Goal: Check status: Check status

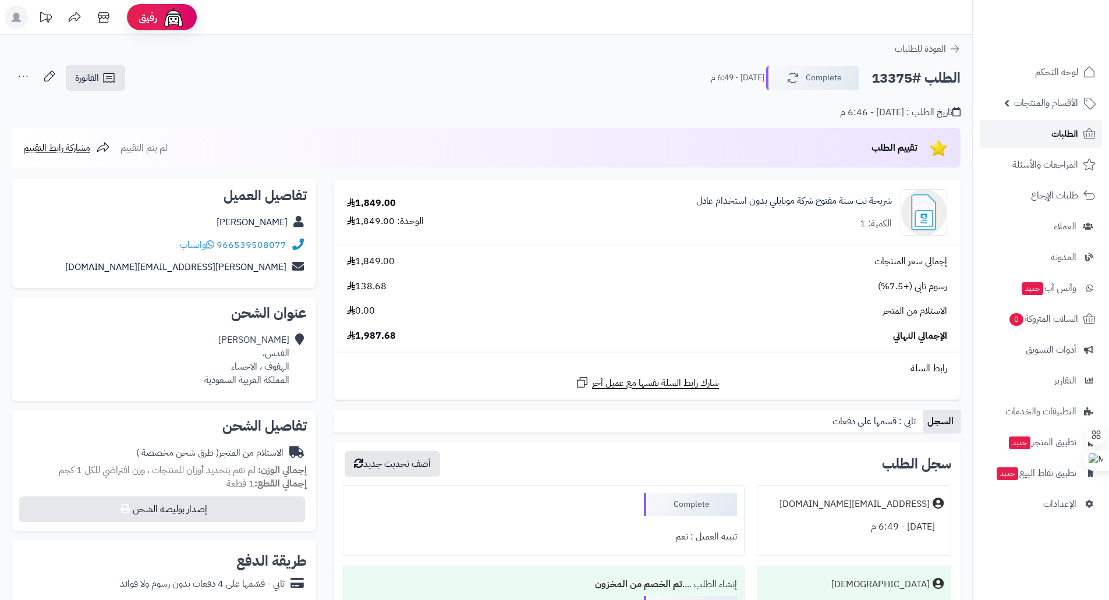
click at [1042, 133] on link "الطلبات" at bounding box center [1041, 134] width 122 height 28
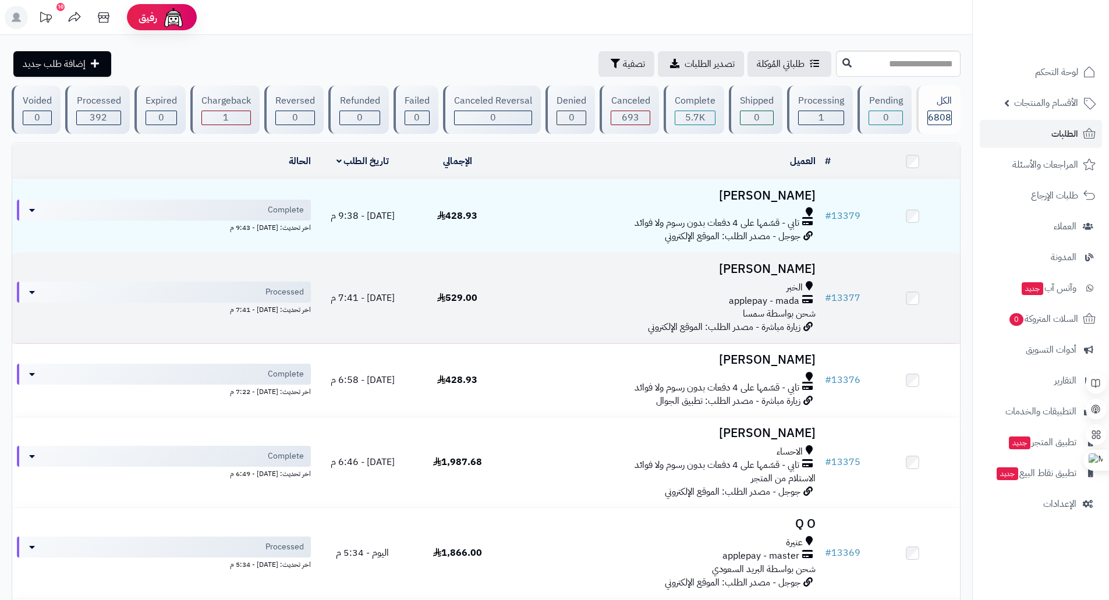
click at [693, 284] on div "الخبر" at bounding box center [662, 287] width 306 height 13
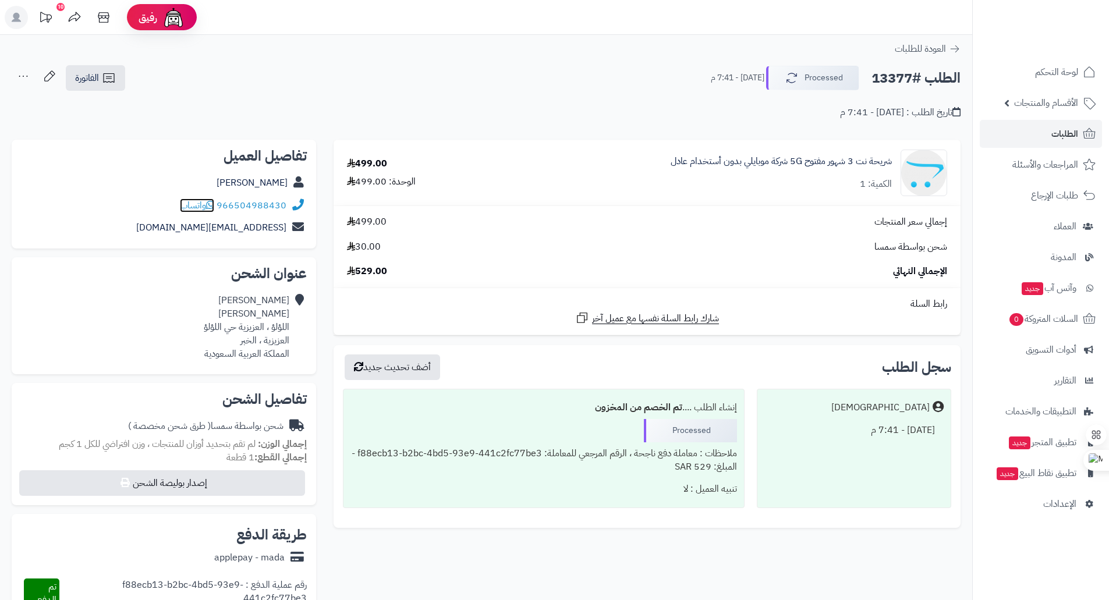
click at [213, 207] on icon at bounding box center [210, 204] width 8 height 9
click at [900, 77] on h2 "الطلب #13377" at bounding box center [915, 78] width 89 height 24
copy h2 "13377"
click at [874, 78] on h2 "الطلب #13377" at bounding box center [915, 78] width 89 height 24
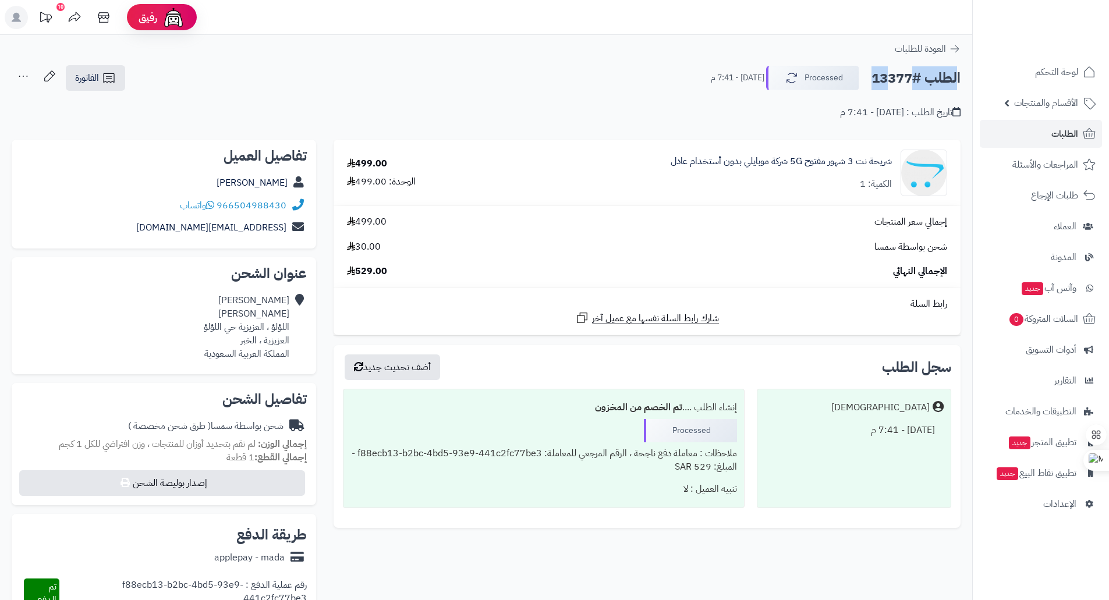
drag, startPoint x: 876, startPoint y: 77, endPoint x: 961, endPoint y: 80, distance: 85.6
click at [961, 80] on div "الطلب #13377 Processed اليوم - 7:41 م الفاتورة طباعة الفاتورة إرسال الفاتورة إل…" at bounding box center [486, 92] width 972 height 55
click at [961, 79] on div "الطلب #13377 Processed اليوم - 7:41 م الفاتورة طباعة الفاتورة إرسال الفاتورة إل…" at bounding box center [486, 92] width 972 height 55
drag, startPoint x: 960, startPoint y: 77, endPoint x: 873, endPoint y: 78, distance: 86.7
click at [873, 78] on h2 "الطلب #13377" at bounding box center [915, 78] width 89 height 24
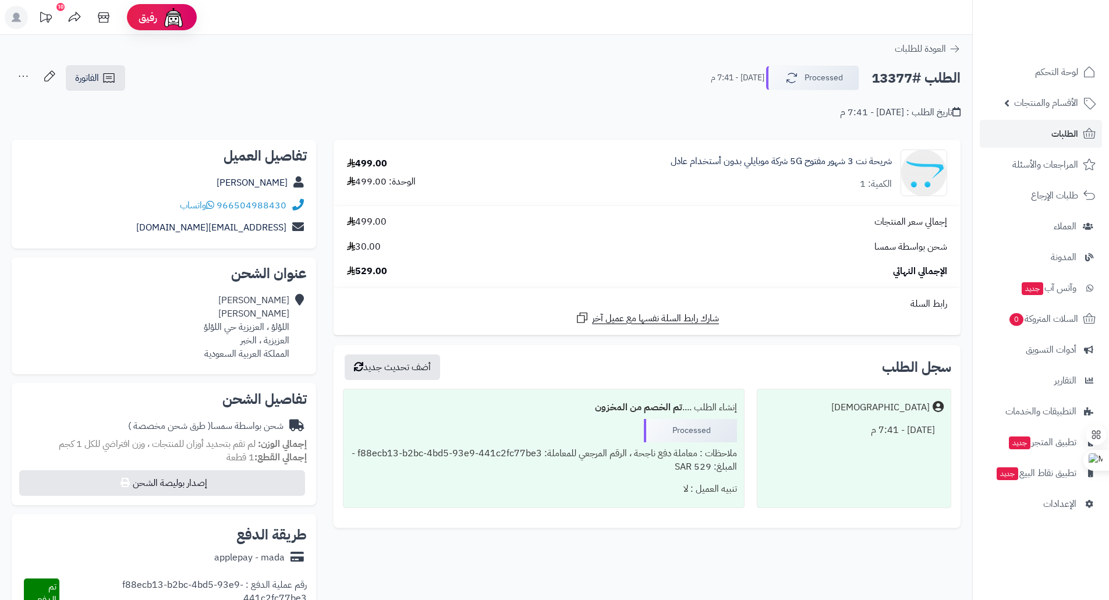
copy h2 "الطلب #13377"
